Goal: Information Seeking & Learning: Check status

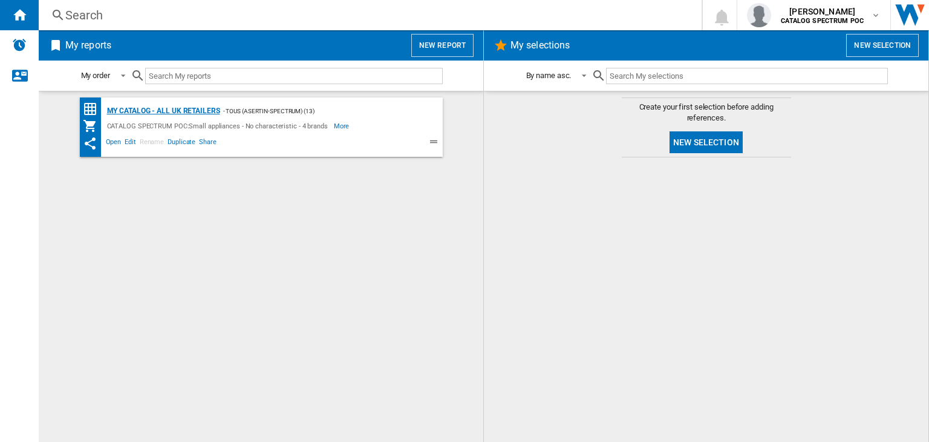
click at [187, 109] on div "My Catalog - all UK retailers" at bounding box center [162, 110] width 116 height 15
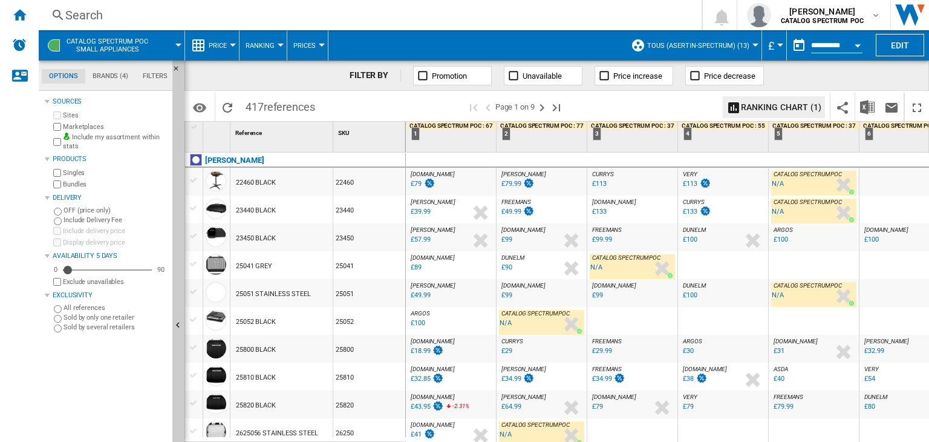
click at [680, 104] on span at bounding box center [645, 107] width 145 height 28
click at [711, 139] on div "4 CATALOG SPECTRUM POC : 55 : :" at bounding box center [724, 137] width 88 height 30
click at [720, 148] on div "4 CATALOG SPECTRUM POC : 55 : :" at bounding box center [724, 137] width 88 height 30
drag, startPoint x: 679, startPoint y: 24, endPoint x: 662, endPoint y: 33, distance: 19.2
click at [662, 33] on div "Search Search 0 [PERSON_NAME] CATALOG SPECTRUM POC CATALOG SPECTRUM POC My sett…" at bounding box center [484, 221] width 890 height 442
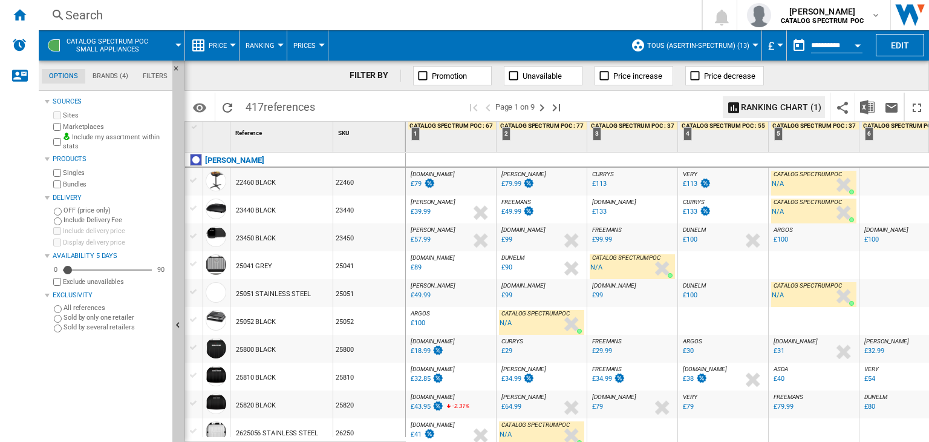
click at [624, 209] on div "[DOMAIN_NAME] : AO -1.0 % £133 % N/A [DOMAIN_NAME] : AO" at bounding box center [632, 212] width 85 height 28
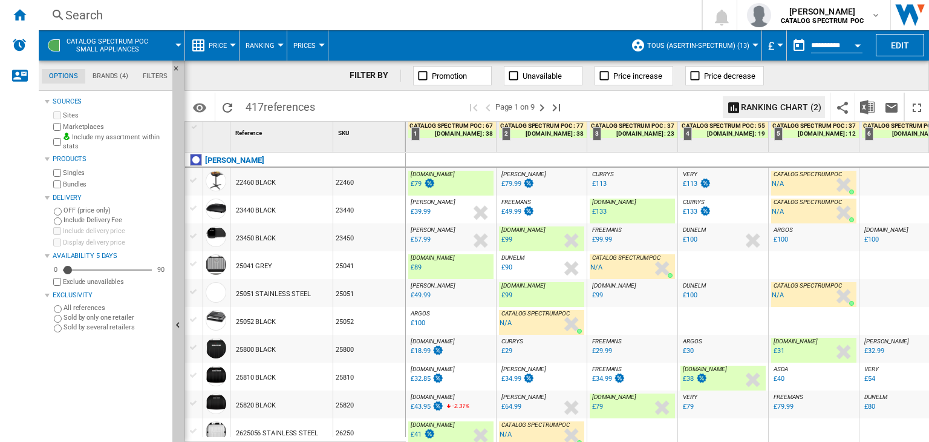
click at [876, 74] on div "FILTER BY Promotion Unavailable Price increase Price decrease" at bounding box center [556, 75] width 745 height 30
click at [362, 349] on div "25800" at bounding box center [369, 348] width 72 height 28
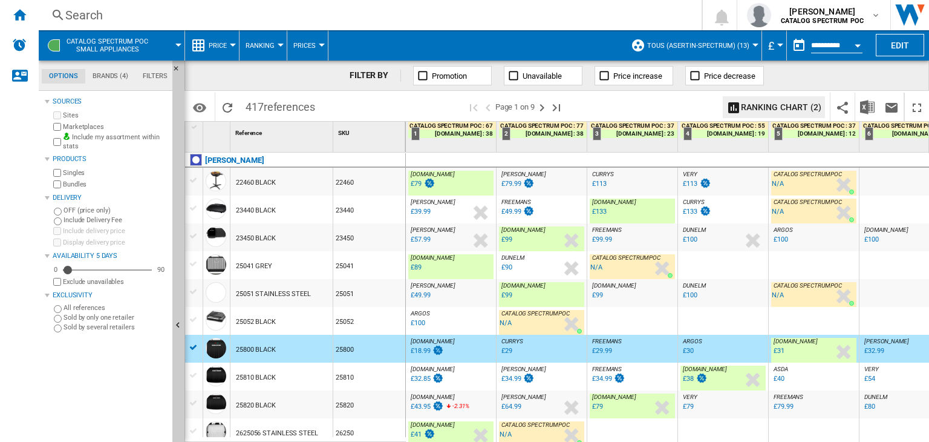
click at [623, 313] on div at bounding box center [632, 321] width 90 height 28
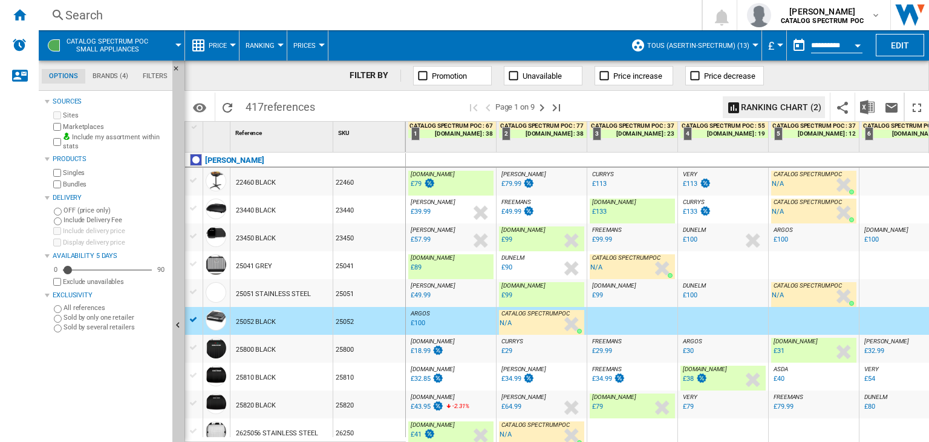
click at [827, 72] on div "FILTER BY Promotion Unavailable Price increase Price decrease" at bounding box center [556, 75] width 745 height 30
click at [199, 109] on md-icon "Options" at bounding box center [199, 107] width 15 height 15
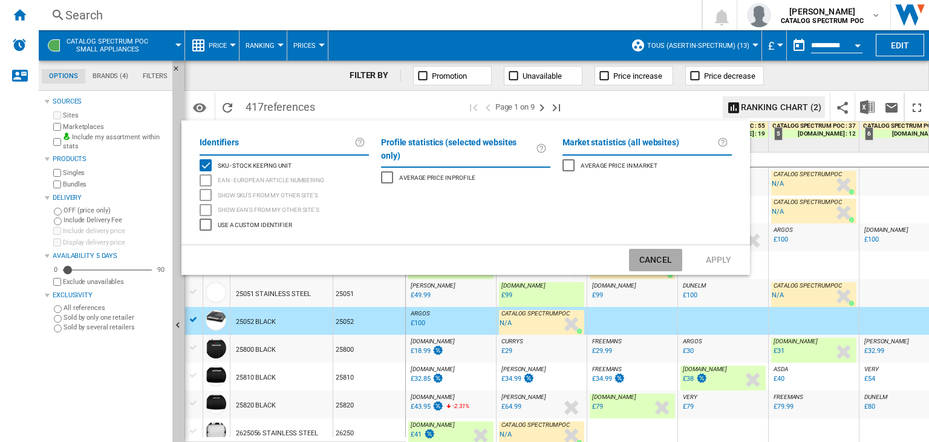
click at [663, 259] on button "Cancel" at bounding box center [655, 260] width 53 height 22
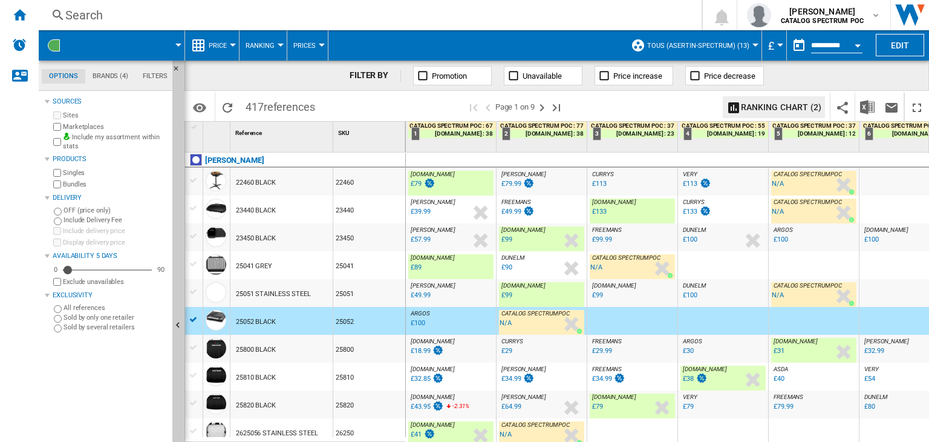
click at [629, 114] on span at bounding box center [645, 107] width 145 height 28
drag, startPoint x: 869, startPoint y: 235, endPoint x: 858, endPoint y: 304, distance: 69.7
click at [895, 192] on div at bounding box center [904, 182] width 90 height 28
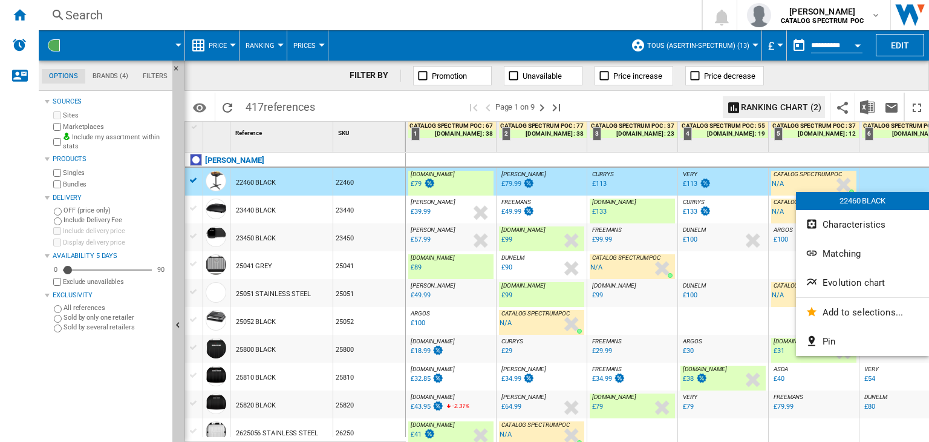
click at [697, 106] on div at bounding box center [464, 221] width 929 height 442
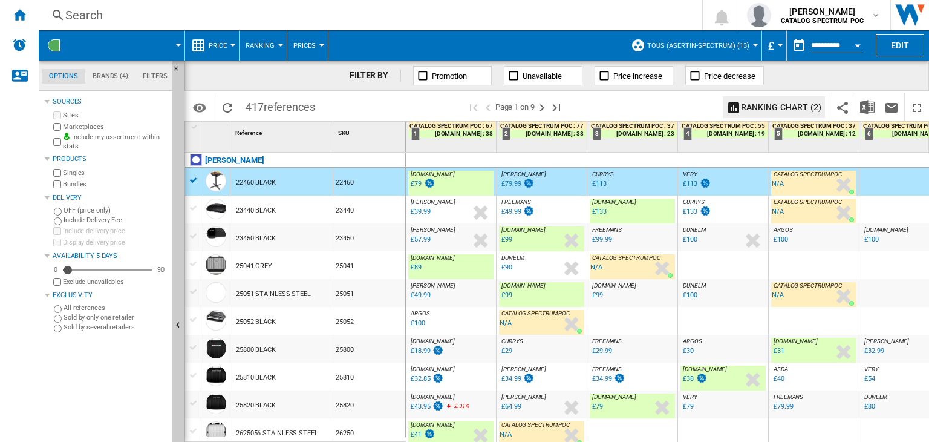
click at [876, 174] on div at bounding box center [904, 182] width 90 height 28
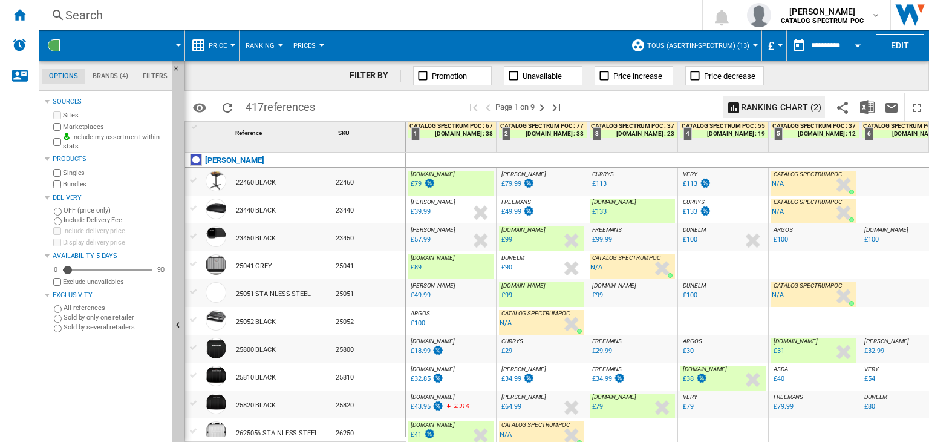
scroll to position [279, 0]
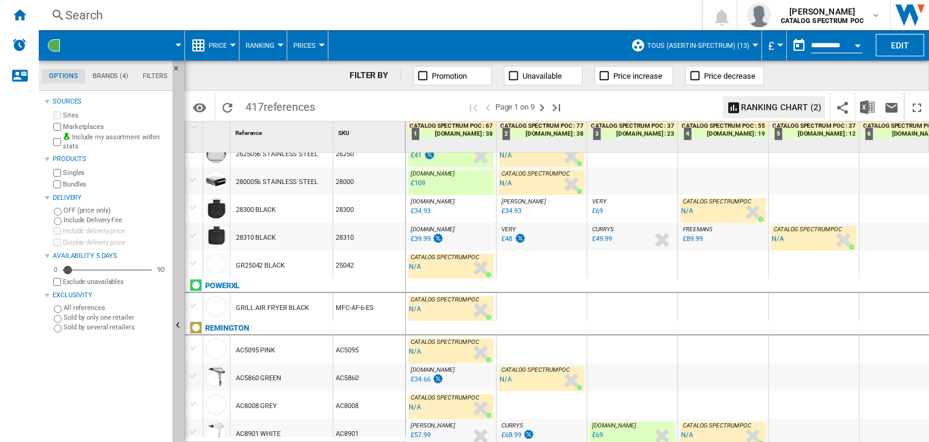
click at [711, 318] on div at bounding box center [723, 307] width 90 height 28
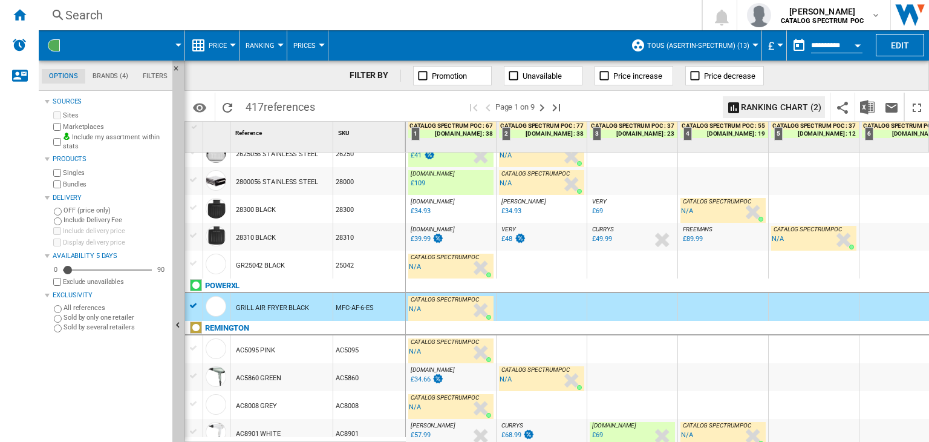
click at [711, 318] on div at bounding box center [723, 307] width 90 height 28
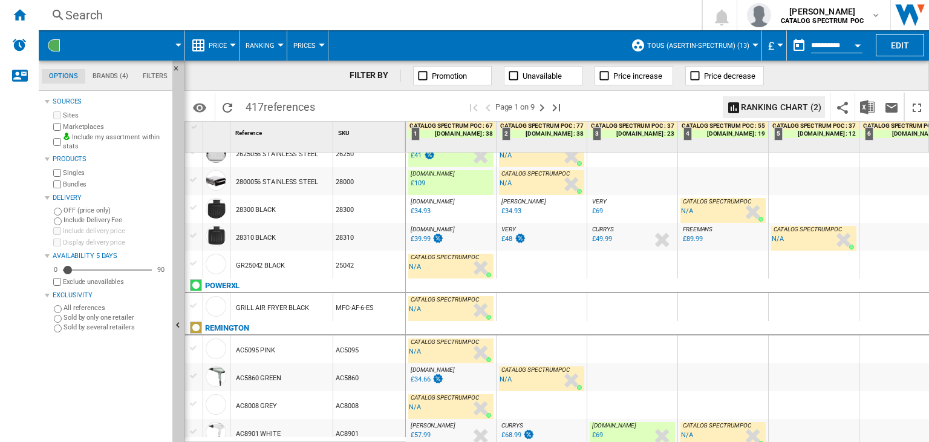
click at [711, 318] on div at bounding box center [723, 307] width 90 height 28
click at [143, 73] on md-tab-item "Filters" at bounding box center [154, 76] width 39 height 15
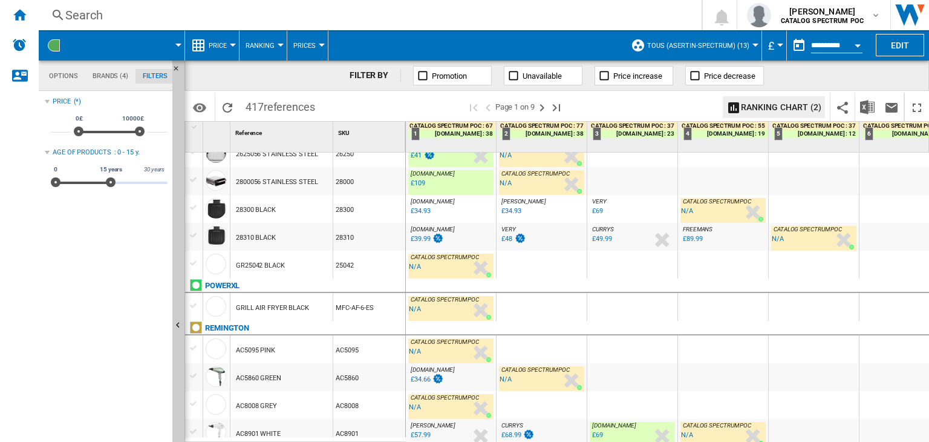
scroll to position [79, 0]
click at [102, 77] on md-tab-item "Brands (4)" at bounding box center [110, 76] width 50 height 15
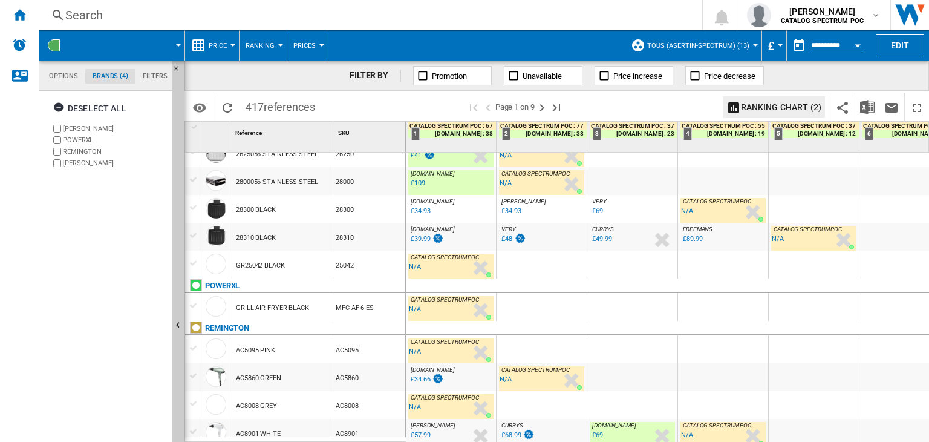
scroll to position [46, 0]
click at [77, 16] on div "Search" at bounding box center [367, 15] width 605 height 17
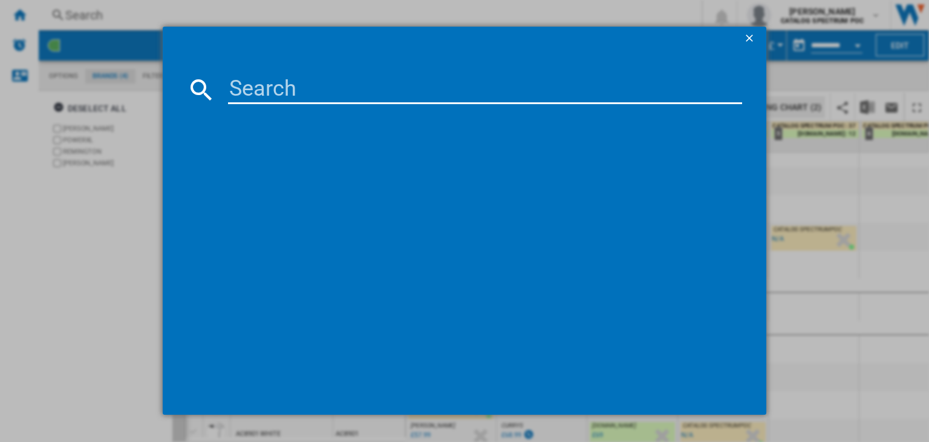
click at [296, 89] on input at bounding box center [485, 89] width 514 height 29
type input "24361"
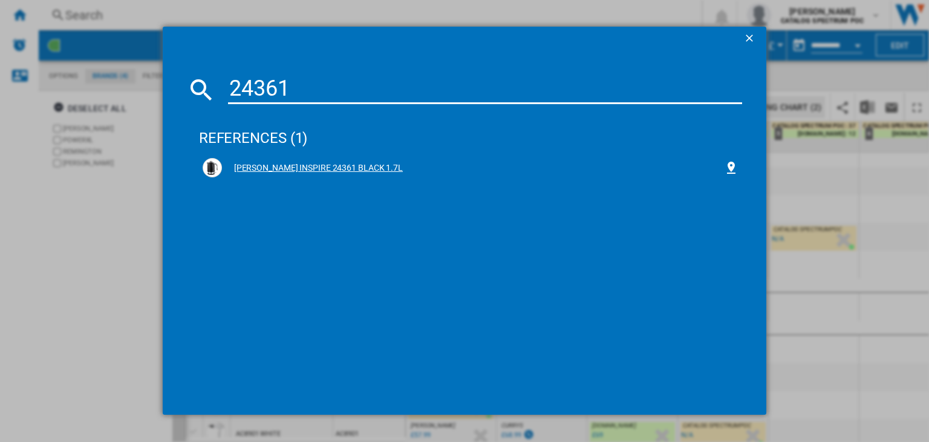
click at [340, 160] on div "[PERSON_NAME] INSPIRE 24361 BLACK 1.7L" at bounding box center [471, 167] width 536 height 19
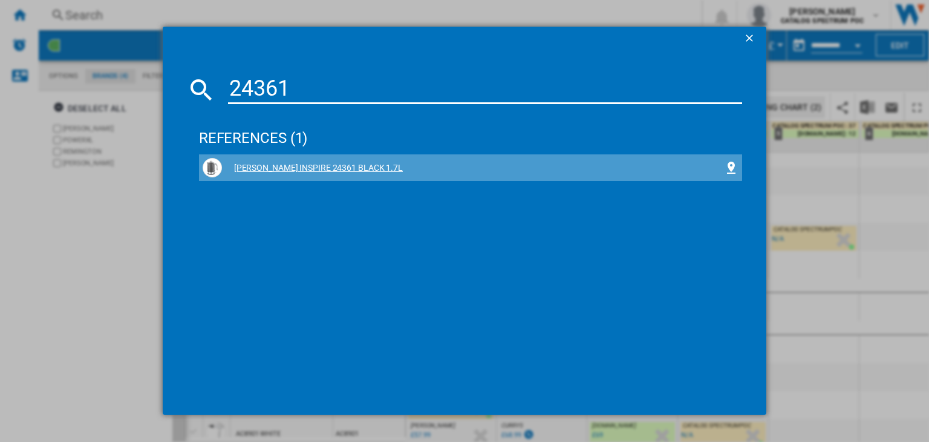
click at [313, 162] on div "[PERSON_NAME] INSPIRE 24361 BLACK 1.7L" at bounding box center [473, 168] width 502 height 12
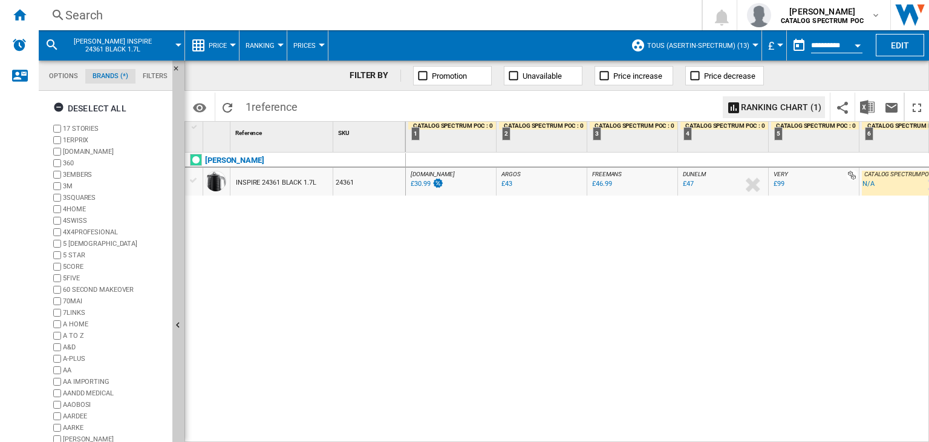
click at [421, 183] on div "£30.99" at bounding box center [420, 184] width 19 height 8
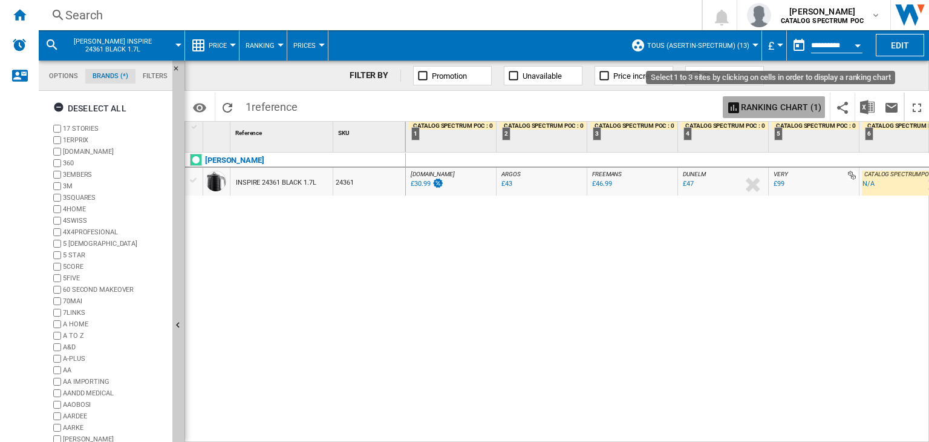
click at [772, 106] on button "Ranking chart (1)" at bounding box center [774, 107] width 102 height 22
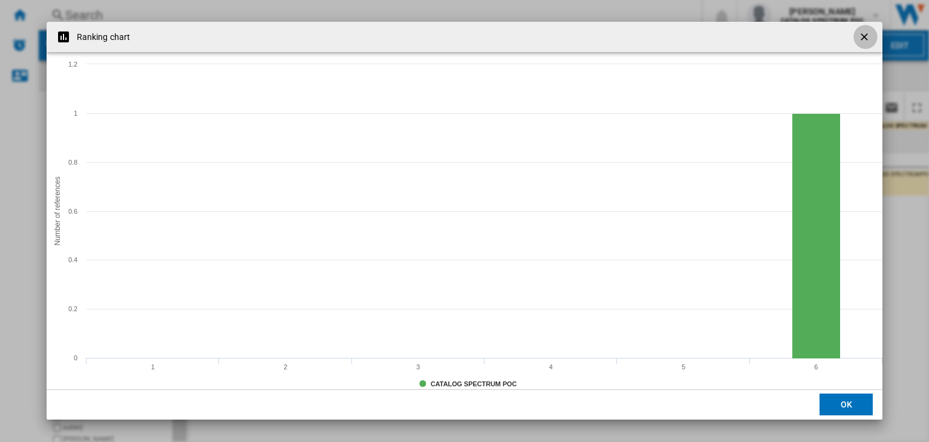
click at [864, 37] on ng-md-icon "getI18NText('BUTTONS.CLOSE_DIALOG')" at bounding box center [865, 38] width 15 height 15
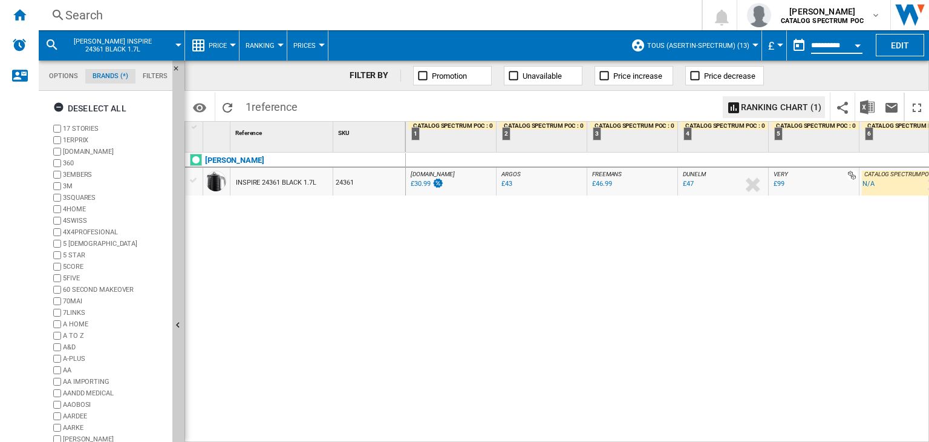
click at [823, 44] on input "**********" at bounding box center [836, 47] width 51 height 11
click at [856, 44] on div "Open calendar" at bounding box center [858, 45] width 6 height 3
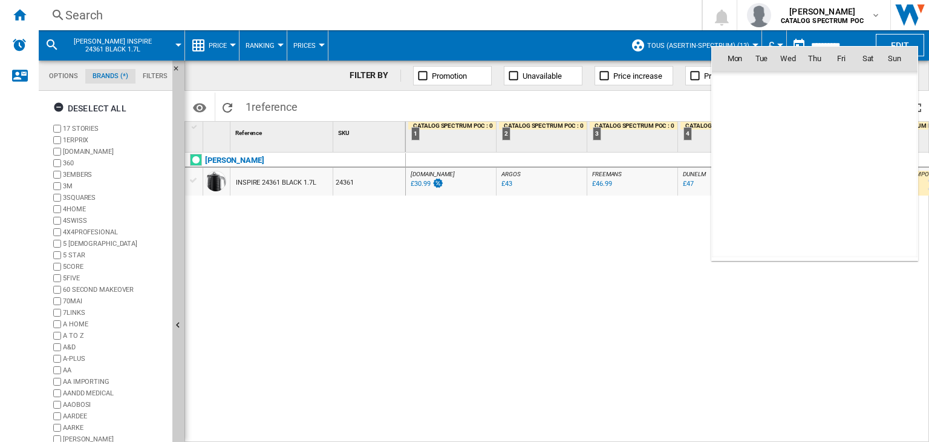
scroll to position [5770, 0]
click at [639, 257] on div at bounding box center [464, 221] width 929 height 442
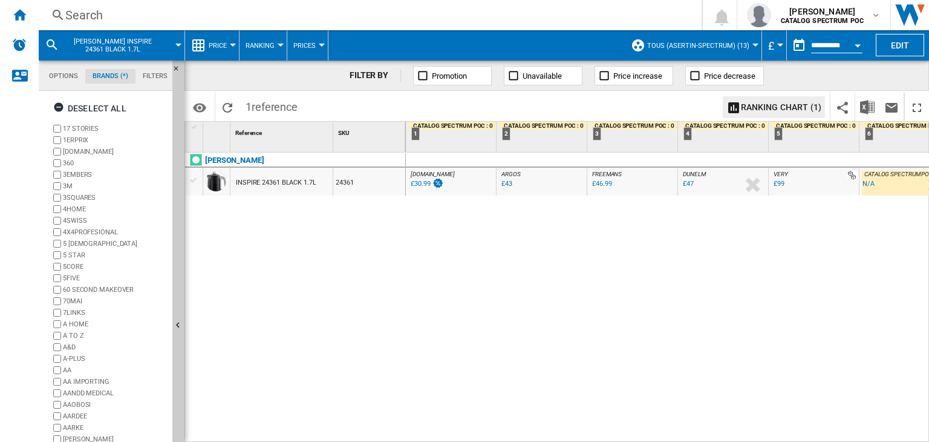
click at [267, 43] on span "Ranking" at bounding box center [260, 46] width 29 height 8
click at [302, 48] on md-backdrop at bounding box center [464, 221] width 929 height 442
click at [307, 47] on span "Prices" at bounding box center [304, 46] width 22 height 8
click at [65, 78] on md-backdrop at bounding box center [464, 221] width 929 height 442
click at [269, 45] on span "Ranking" at bounding box center [260, 46] width 29 height 8
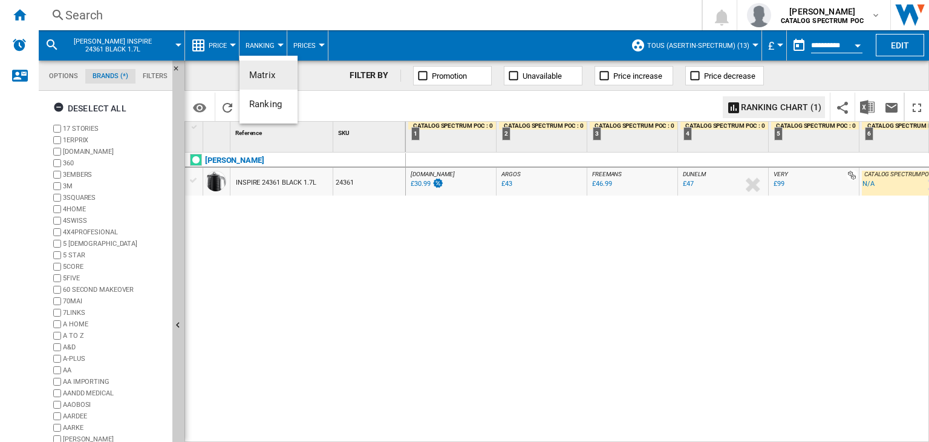
click at [334, 249] on md-backdrop at bounding box center [464, 221] width 929 height 442
click at [262, 181] on div "INSPIRE 24361 BLACK 1.7L" at bounding box center [276, 183] width 80 height 28
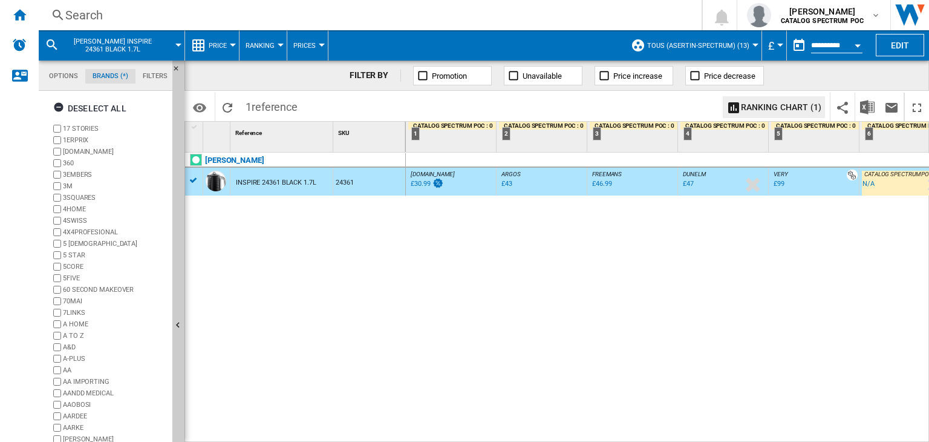
click at [735, 44] on span "TOUS (asertin-spectrum) (13)" at bounding box center [698, 46] width 102 height 8
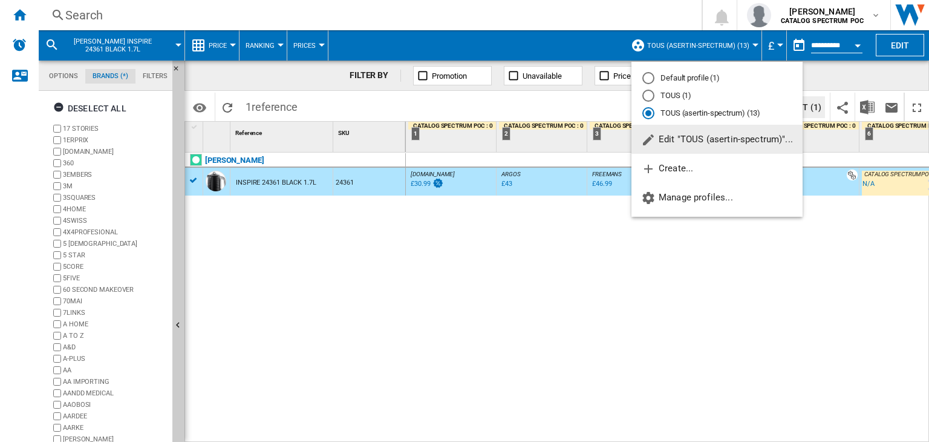
click at [570, 261] on md-backdrop at bounding box center [464, 221] width 929 height 442
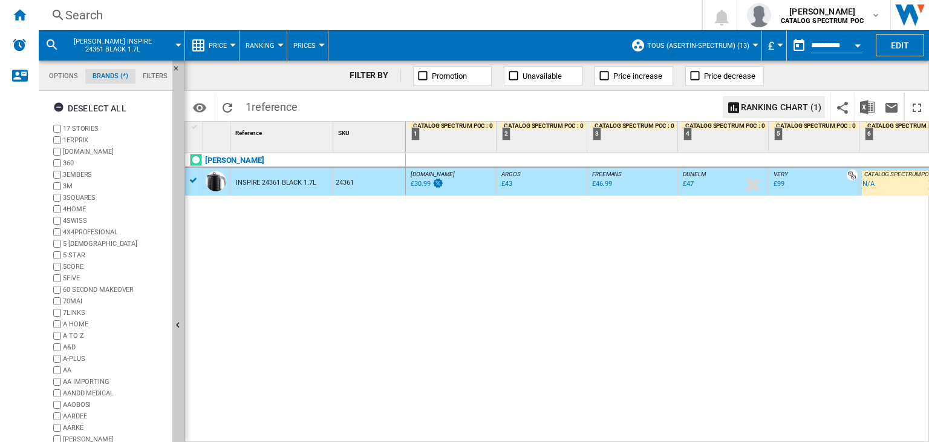
click at [156, 48] on span "[PERSON_NAME] INSPIRE 24361 BLACK 1.7L" at bounding box center [112, 45] width 97 height 16
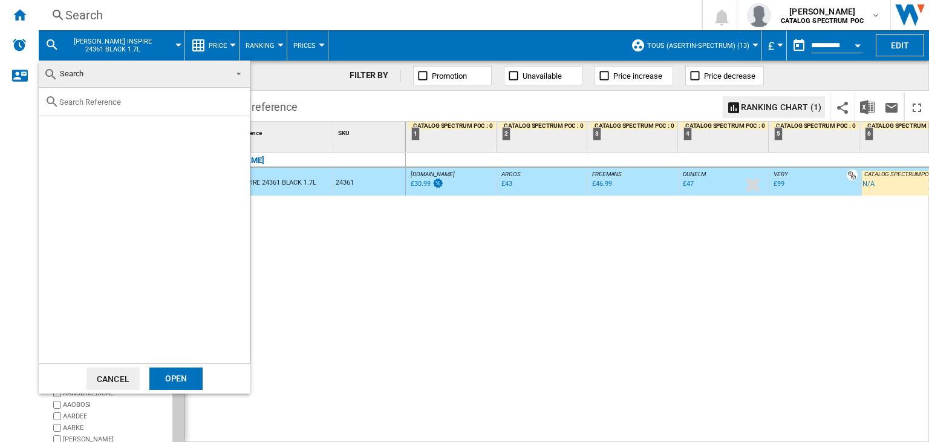
click at [261, 26] on md-backdrop at bounding box center [464, 221] width 929 height 442
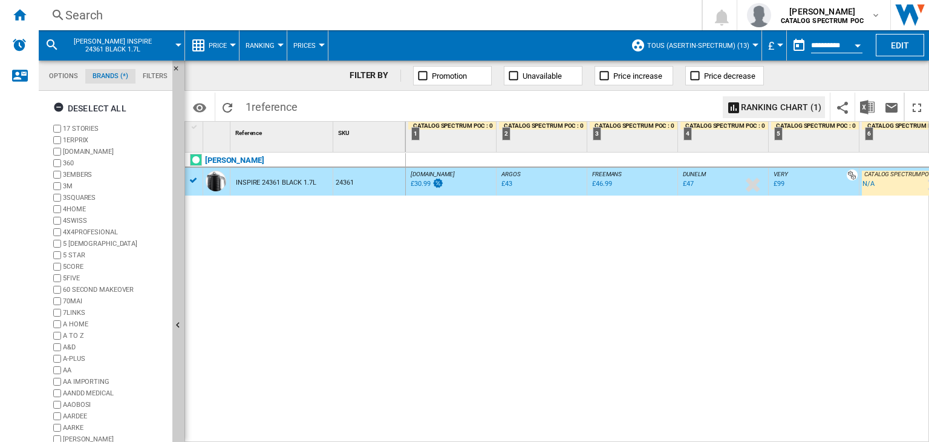
click at [720, 43] on span "TOUS (asertin-spectrum) (13)" at bounding box center [698, 46] width 102 height 8
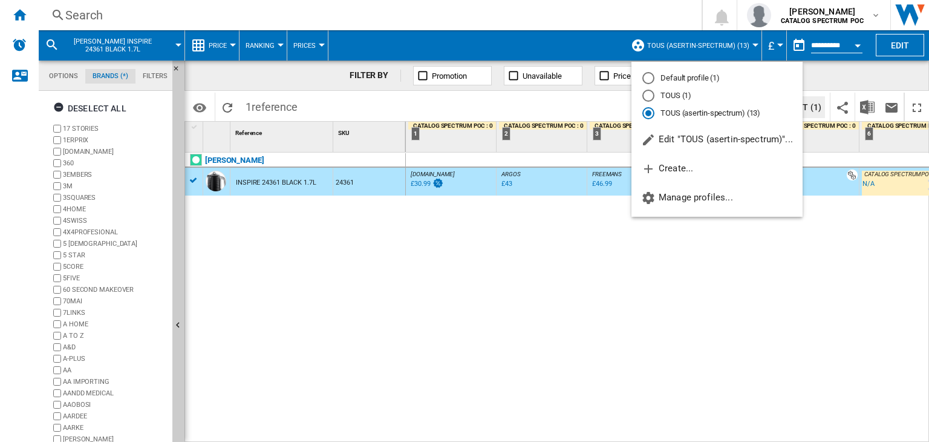
click at [583, 298] on md-backdrop at bounding box center [464, 221] width 929 height 442
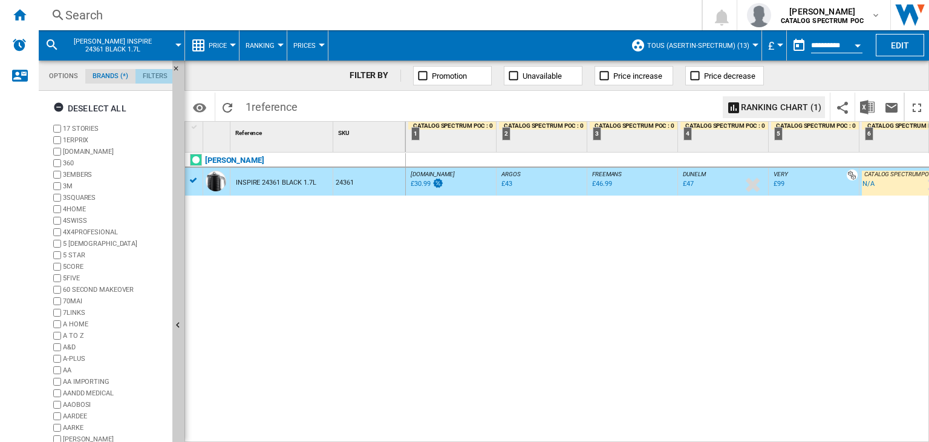
click at [154, 79] on md-tab-item "Filters" at bounding box center [154, 76] width 39 height 15
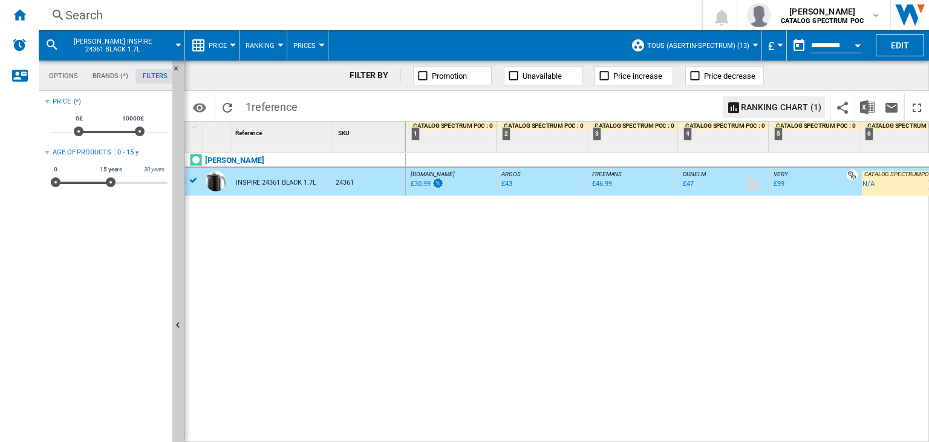
scroll to position [79, 0]
click at [109, 80] on md-tab-item "Brands (*)" at bounding box center [110, 76] width 50 height 15
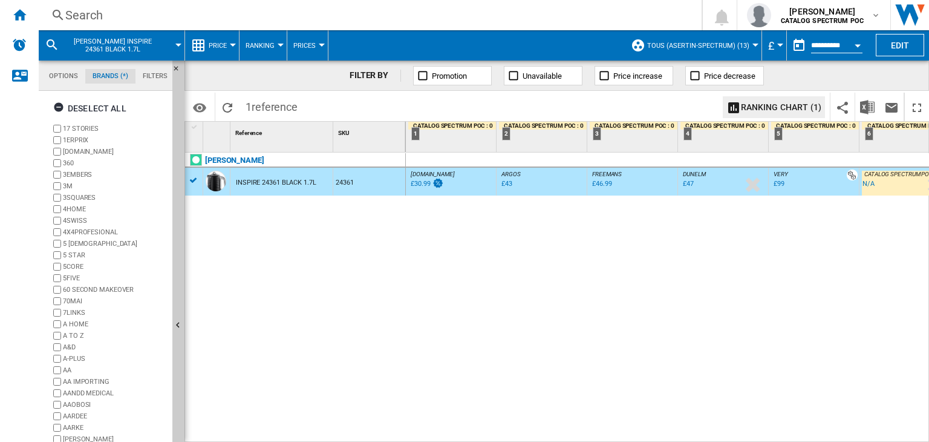
click at [64, 77] on md-tab-item "Options" at bounding box center [64, 76] width 44 height 15
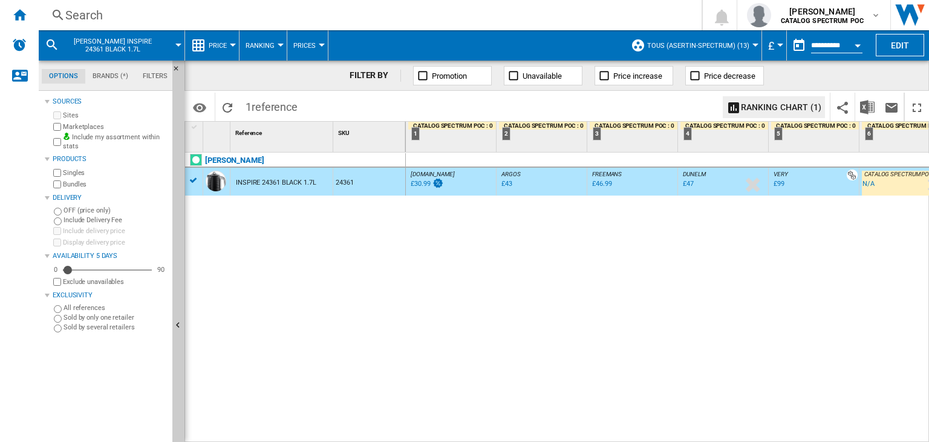
scroll to position [14, 0]
click at [106, 76] on md-tab-item "Brands (*)" at bounding box center [110, 76] width 50 height 15
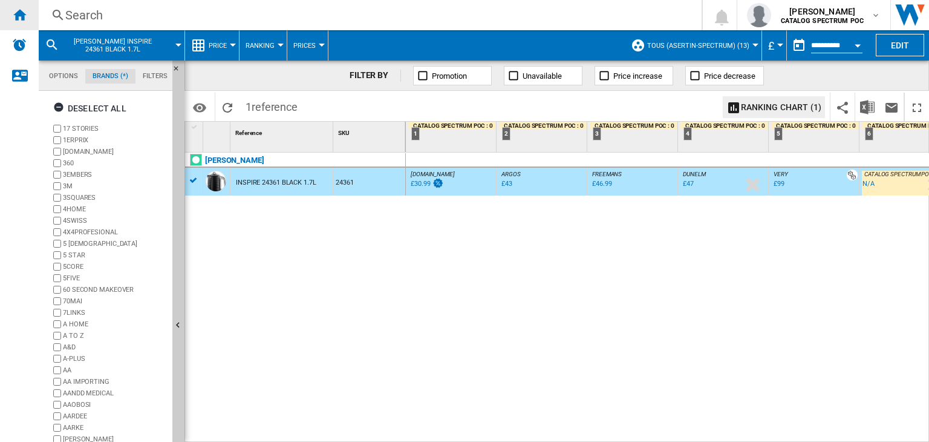
click at [23, 12] on ng-md-icon "Home" at bounding box center [19, 14] width 15 height 15
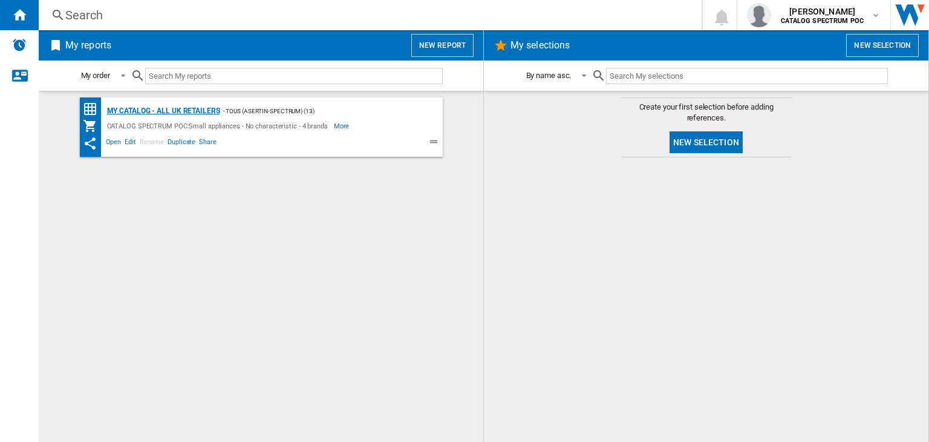
click at [165, 112] on div "My Catalog - all UK retailers" at bounding box center [162, 110] width 116 height 15
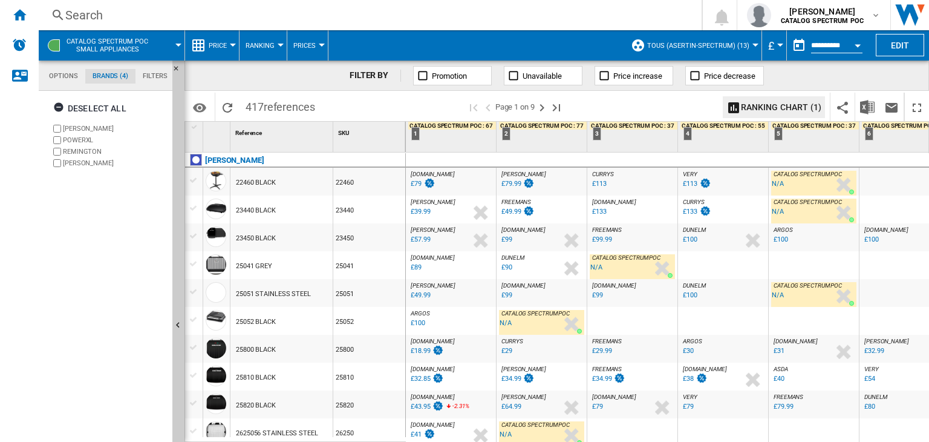
click at [262, 50] on button "Ranking" at bounding box center [263, 45] width 35 height 30
click at [307, 49] on md-backdrop at bounding box center [464, 221] width 929 height 442
click at [316, 49] on button "Prices" at bounding box center [307, 45] width 28 height 30
click at [307, 73] on span "Prices" at bounding box center [309, 75] width 26 height 11
click at [312, 44] on span "Prices" at bounding box center [304, 46] width 22 height 8
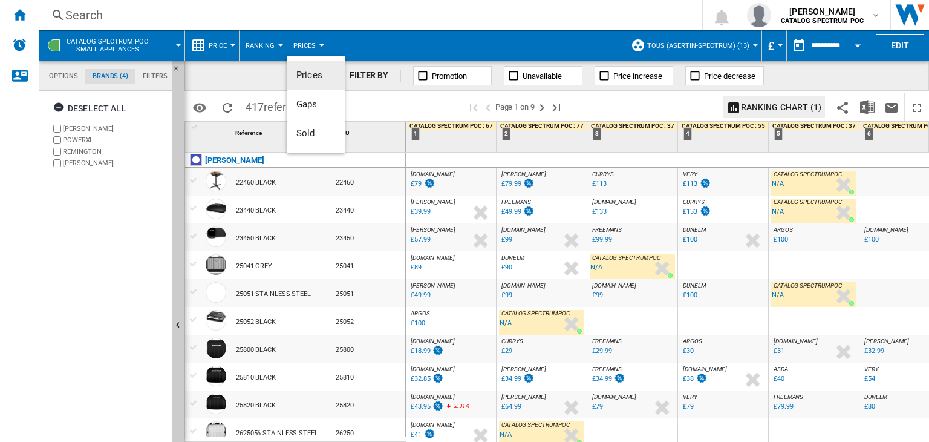
click at [304, 76] on span "Prices" at bounding box center [309, 75] width 26 height 11
click at [416, 183] on div "£79" at bounding box center [416, 184] width 11 height 8
